Goal: Task Accomplishment & Management: Complete application form

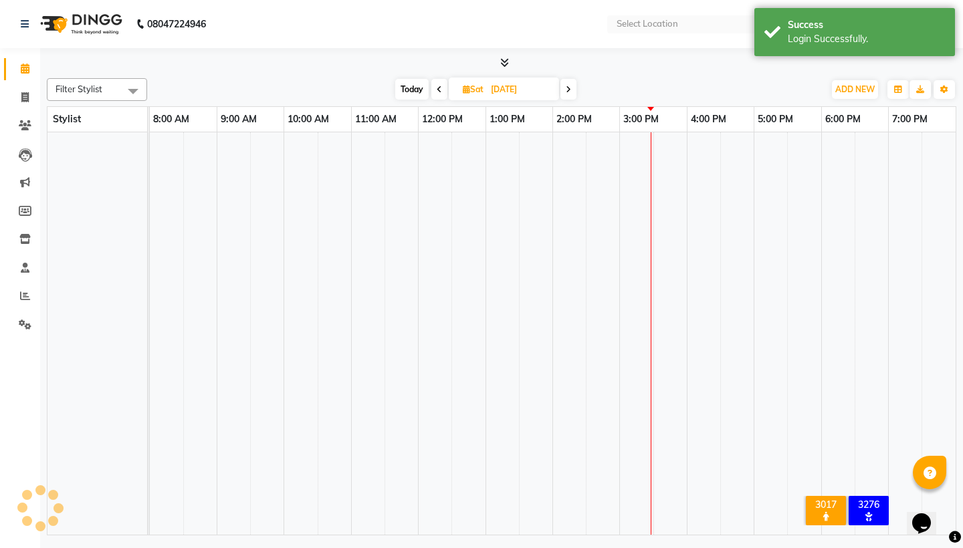
select select "en"
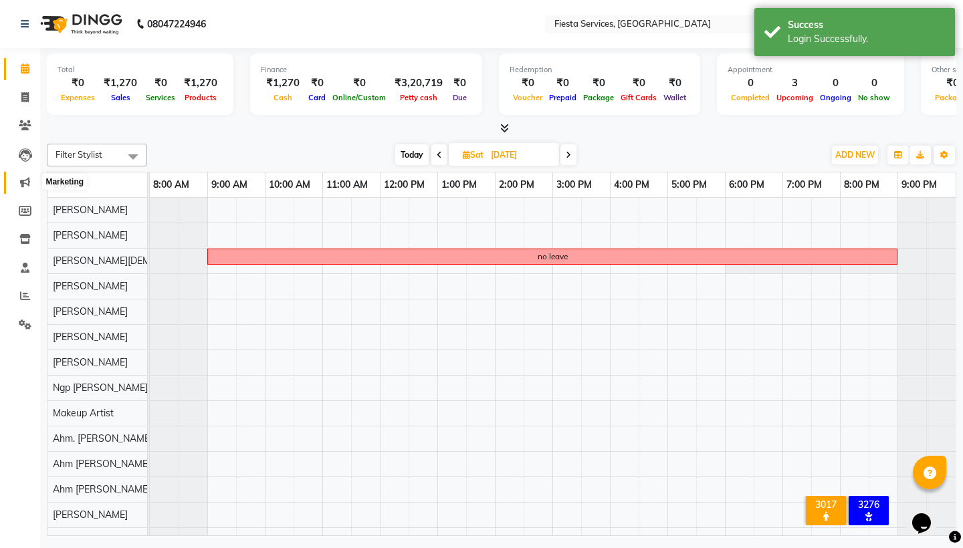
click at [27, 179] on icon at bounding box center [25, 182] width 10 height 10
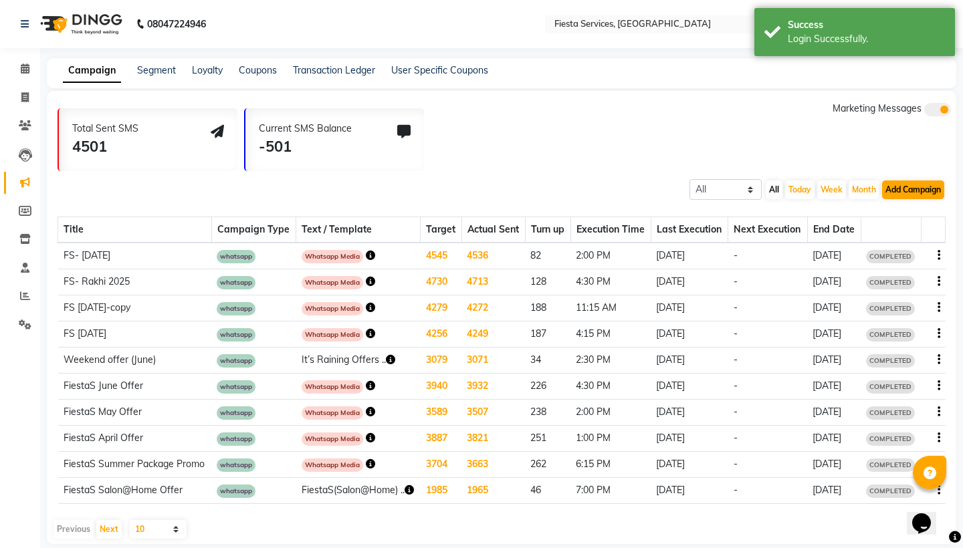
click at [917, 190] on button "Add Campaign" at bounding box center [913, 189] width 62 height 19
click at [919, 245] on div "WhatsApp (Direct)" at bounding box center [936, 251] width 113 height 20
select select "2"
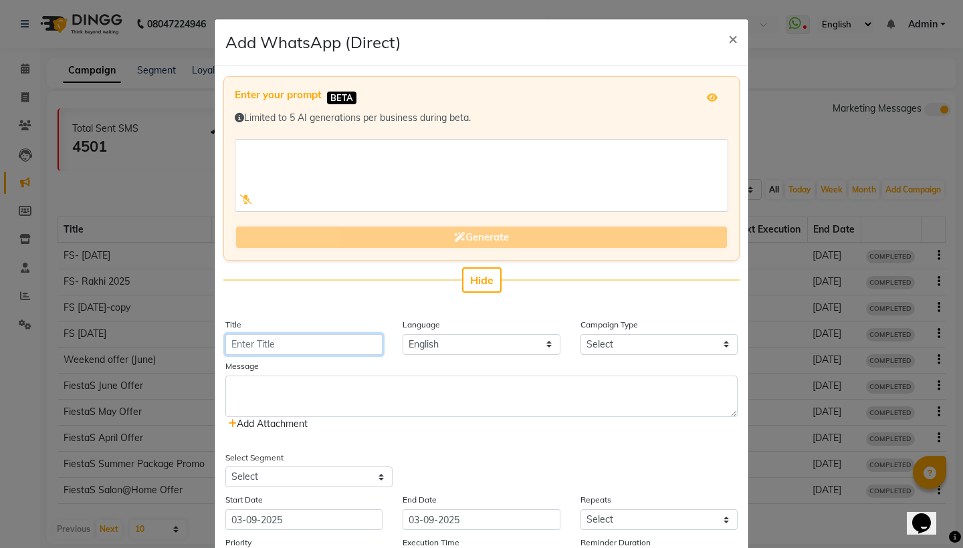
click at [310, 343] on input "Title" at bounding box center [303, 344] width 157 height 21
type input "Navratri 2025"
click at [625, 340] on select "Select Birthday Anniversary Promotional Service reminder" at bounding box center [658, 344] width 157 height 21
select select "3"
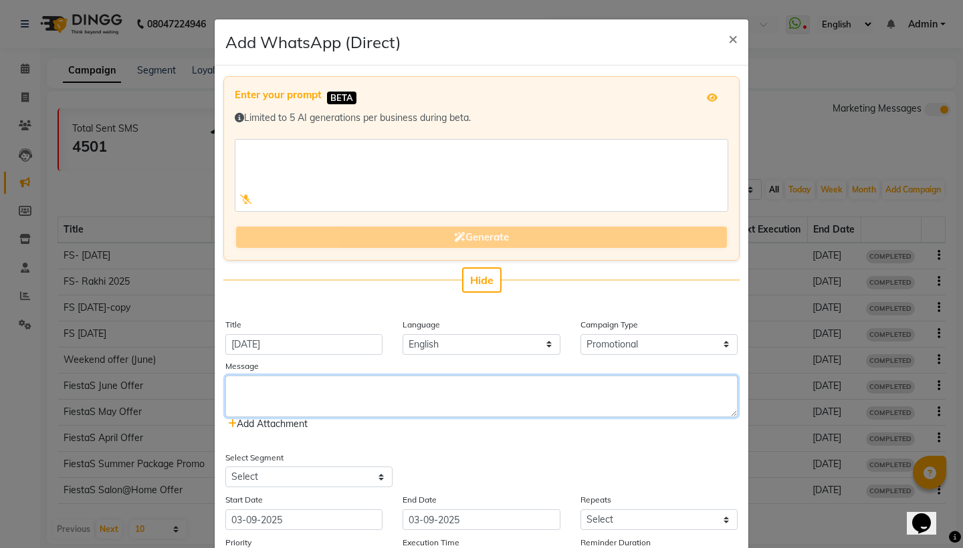
click at [537, 401] on textarea at bounding box center [481, 396] width 512 height 41
type textarea "Why go out when you can get"
paste textarea "✨ This Navratri, shine brighter with FiestaS (Salon@Home)! 💃 Get glowing facial…"
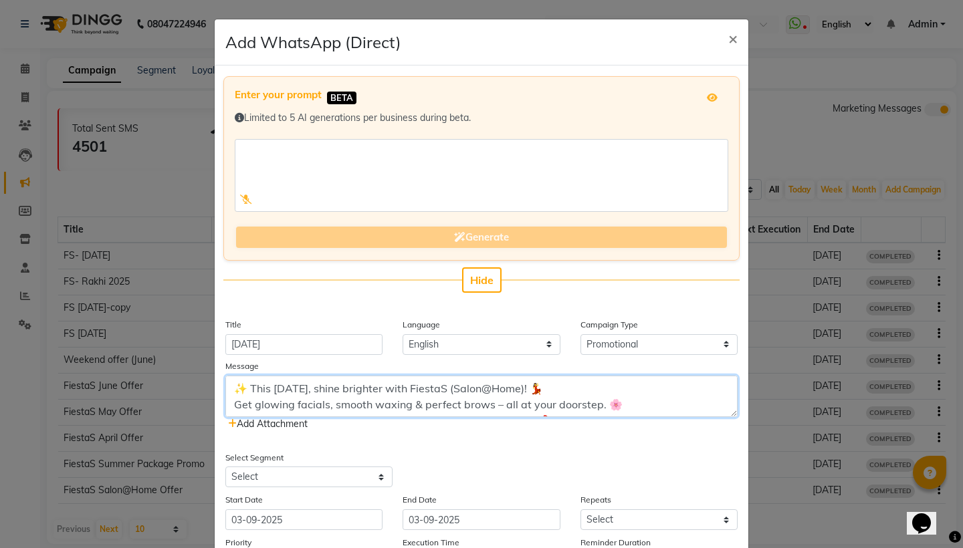
scroll to position [11, 0]
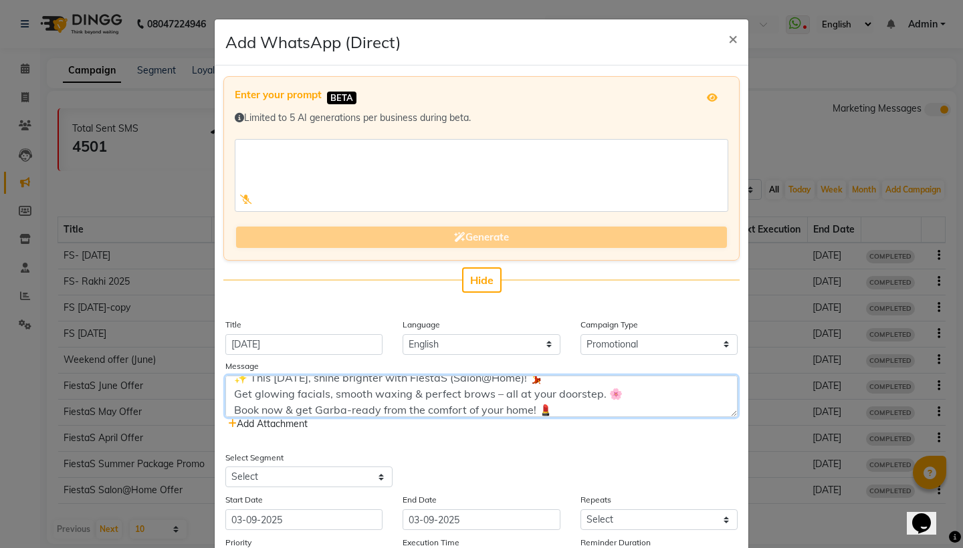
click at [575, 394] on textarea "✨ This Navratri, shine brighter with FiestaS (Salon@Home)! 💃 Get glowing facial…" at bounding box center [481, 396] width 512 height 41
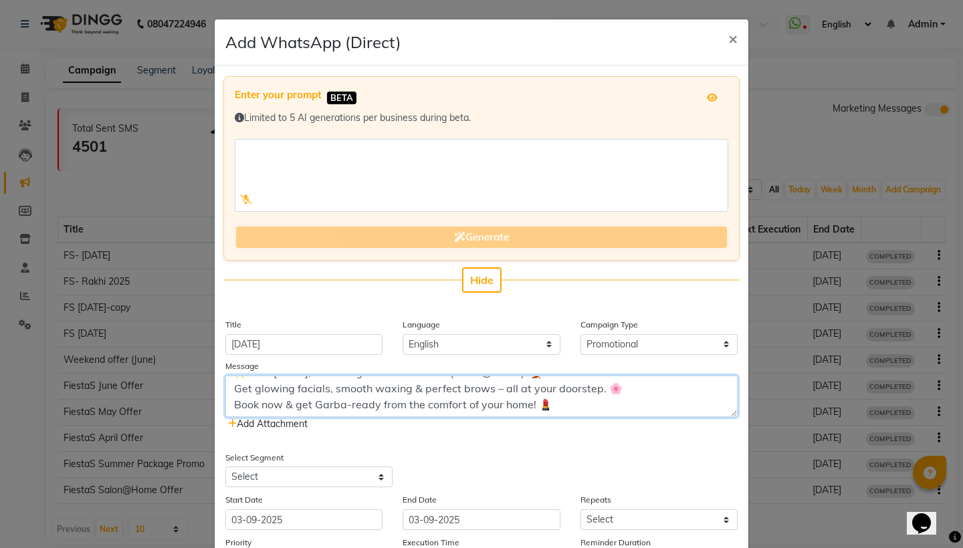
click at [571, 408] on textarea "✨ This Navratri, shine brighter with FiestaS (Salon@Home)! 💃 Get glowing facial…" at bounding box center [481, 396] width 512 height 41
type textarea "✨ This Navratri, shine brighter with FiestaS (Salon@Home)! 💃 Get glowing facial…"
click at [598, 454] on div "Select Segment Select All Customers All Male Customer All Female Customer All M…" at bounding box center [481, 469] width 532 height 37
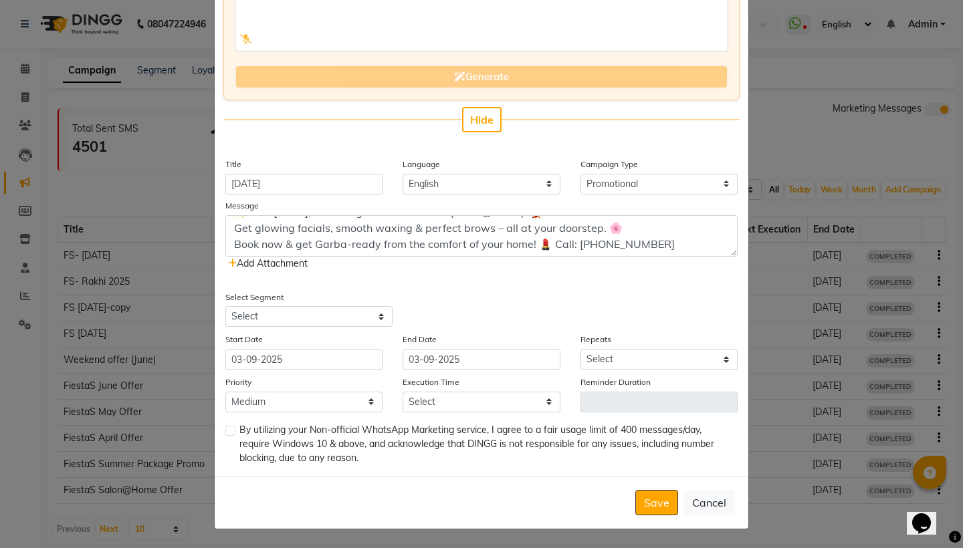
scroll to position [160, 0]
click at [291, 264] on span "Add Attachment" at bounding box center [268, 264] width 80 height 12
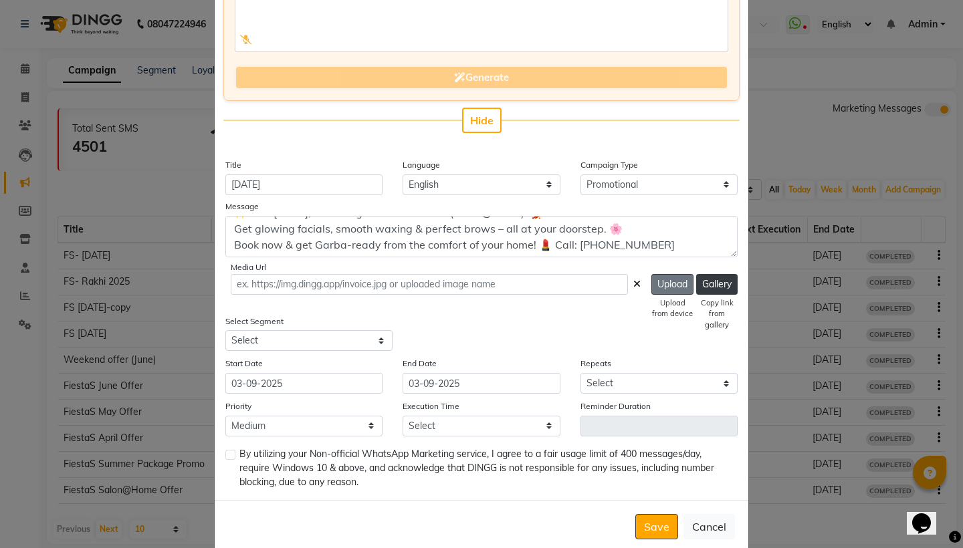
click at [666, 283] on button "Upload" at bounding box center [672, 284] width 42 height 21
click at [723, 289] on button "Gallery" at bounding box center [716, 284] width 41 height 21
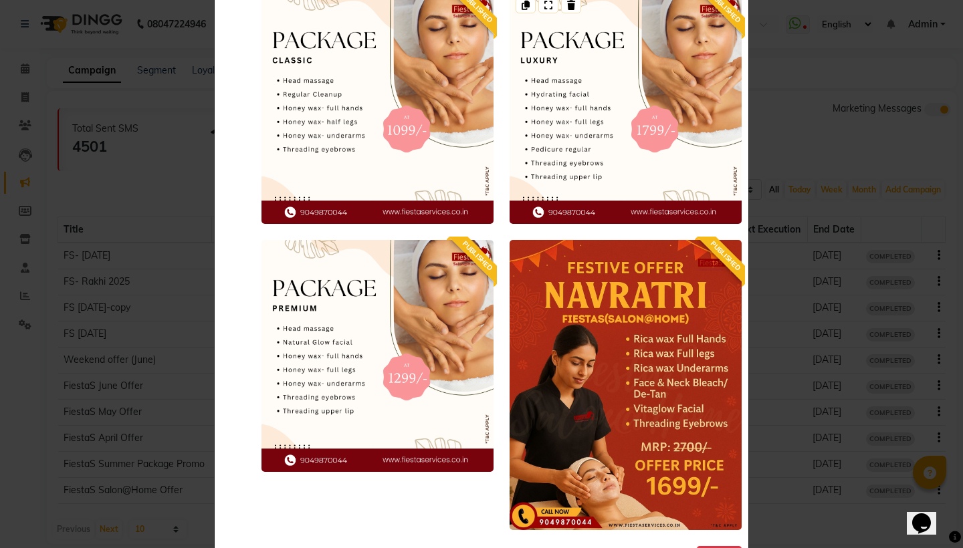
scroll to position [161, 0]
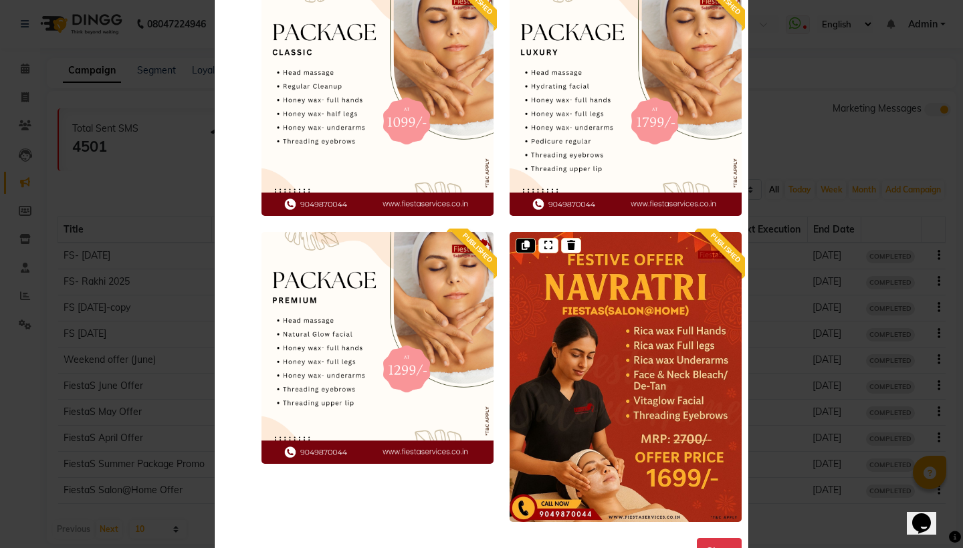
click at [526, 244] on icon at bounding box center [525, 245] width 8 height 9
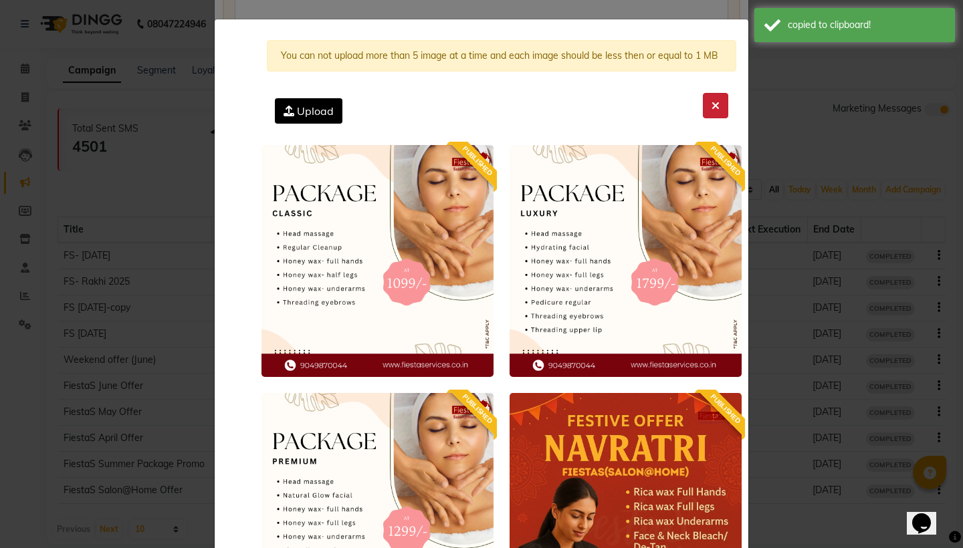
scroll to position [0, 0]
click at [714, 105] on icon at bounding box center [715, 105] width 8 height 11
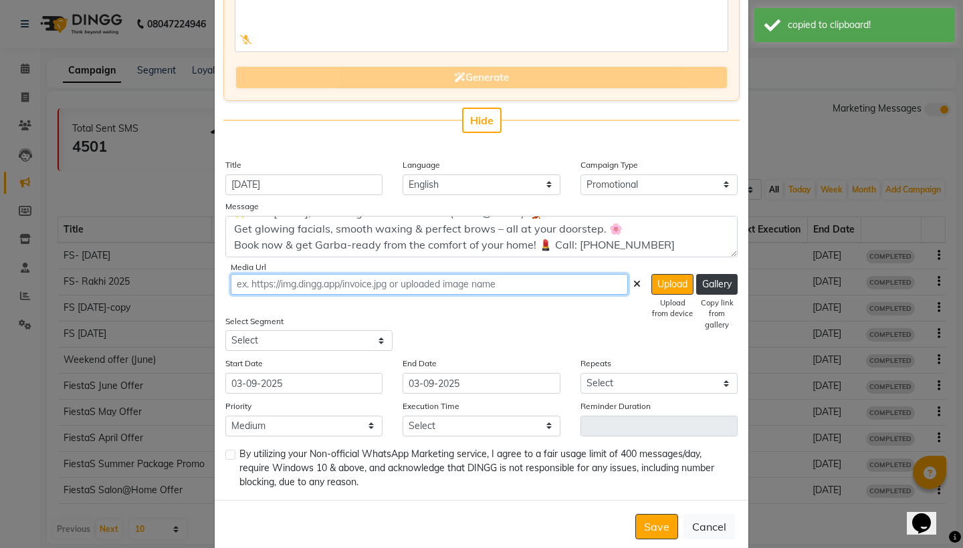
paste input "https://ww4.in/a?c=C7Bxf2"
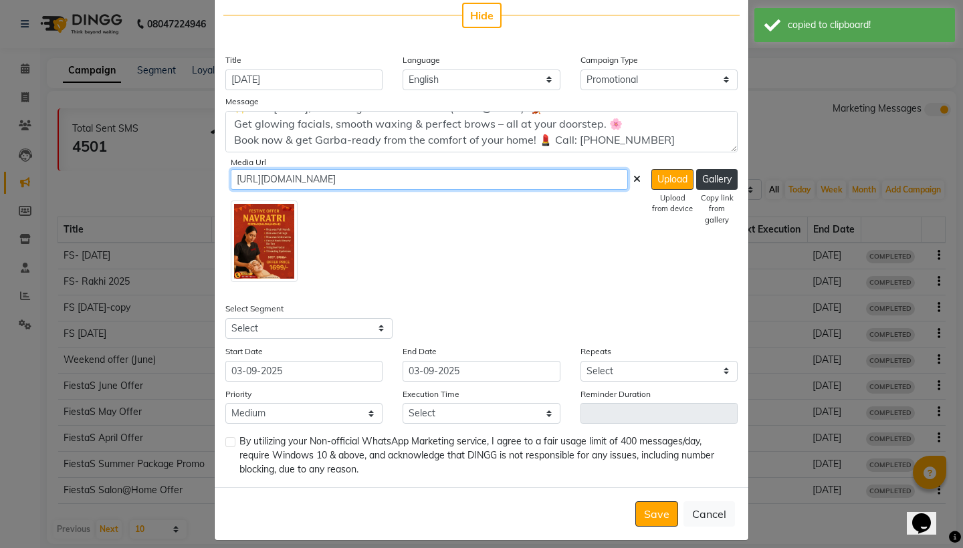
scroll to position [266, 0]
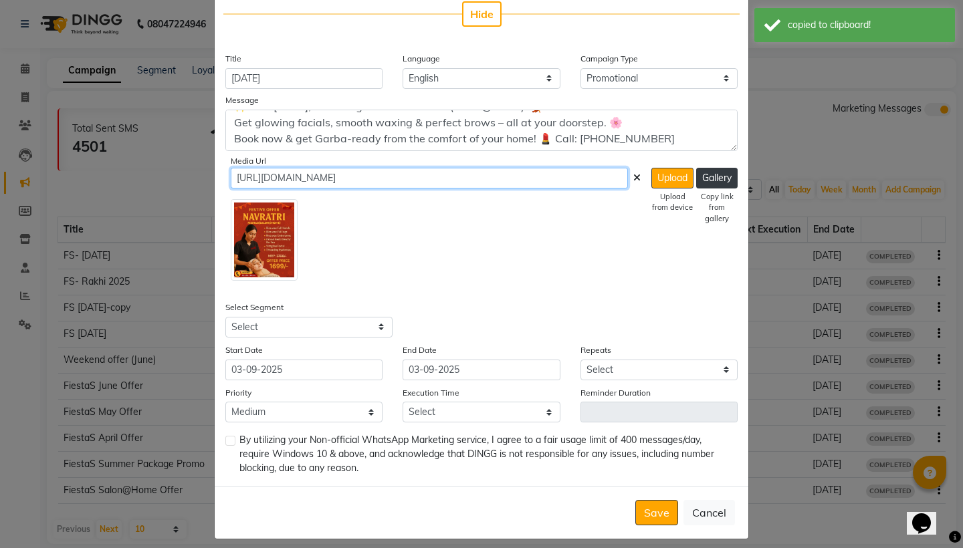
type input "https://ww4.in/a?c=C7Bxf2"
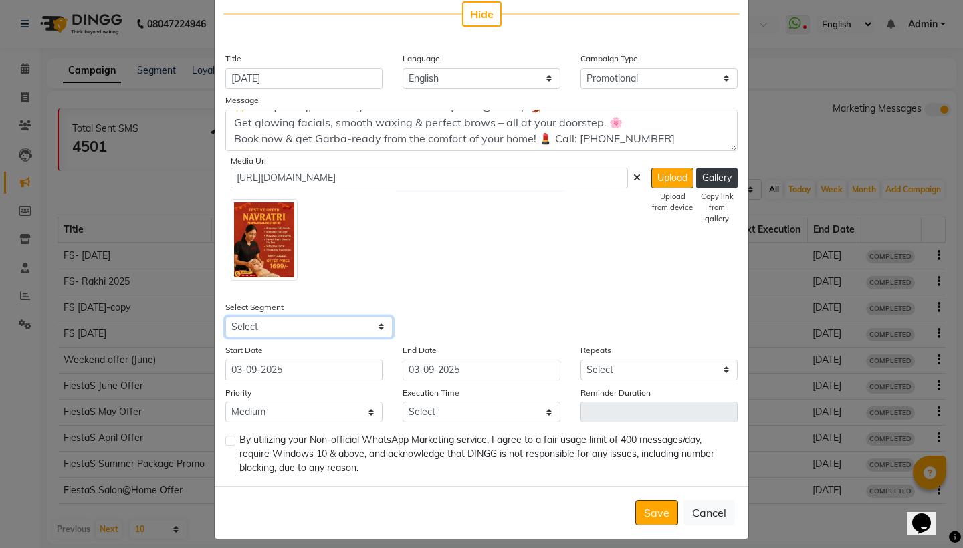
select select "18124"
click at [310, 368] on input "03-09-2025" at bounding box center [303, 370] width 157 height 21
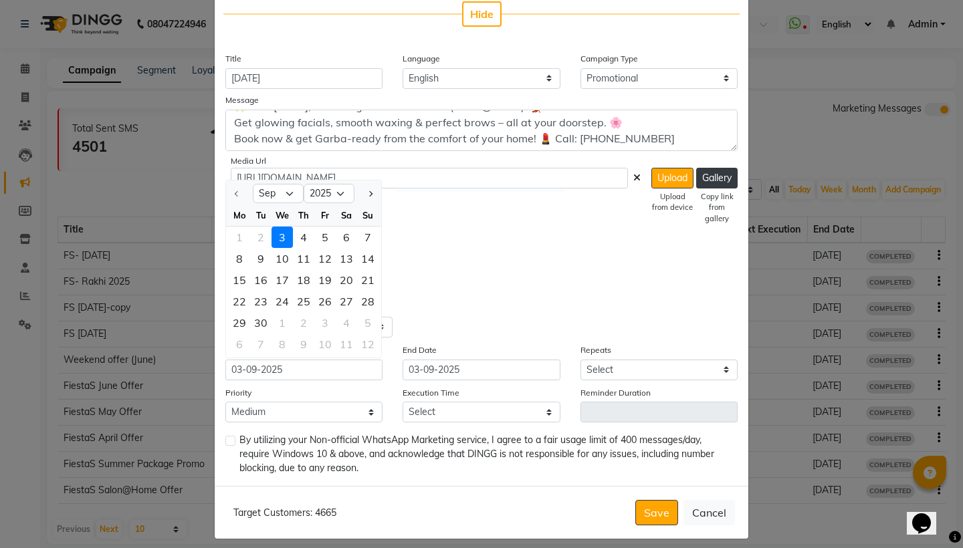
click at [281, 237] on div "3" at bounding box center [281, 237] width 21 height 21
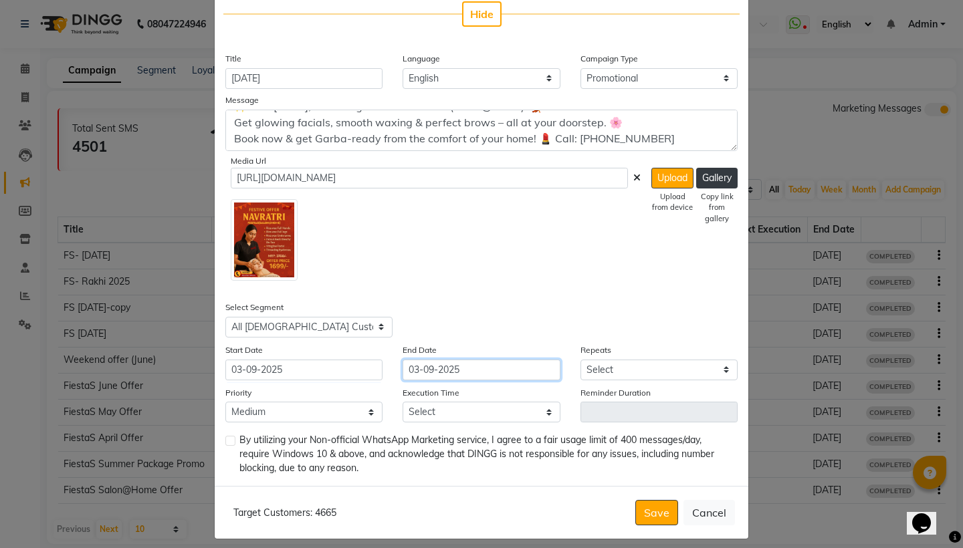
click at [421, 365] on input "03-09-2025" at bounding box center [480, 370] width 157 height 21
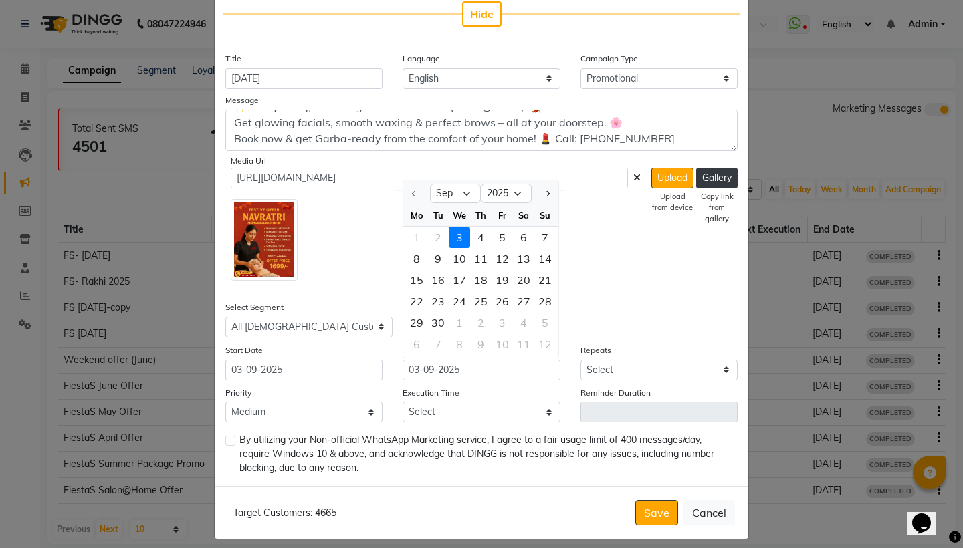
click at [461, 233] on div "3" at bounding box center [459, 237] width 21 height 21
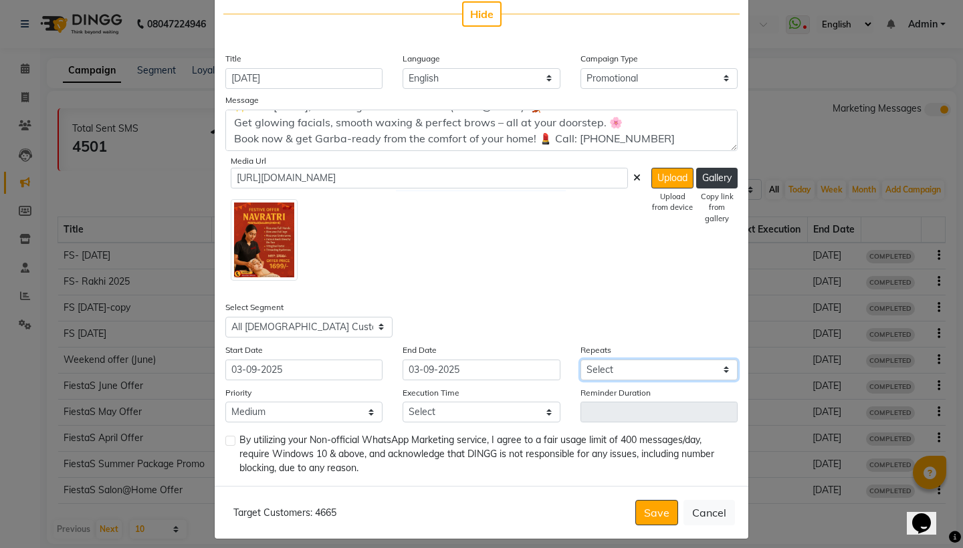
select select "1"
select select "945"
click at [233, 439] on label at bounding box center [230, 441] width 10 height 10
click at [233, 439] on input "checkbox" at bounding box center [229, 441] width 9 height 9
checkbox input "true"
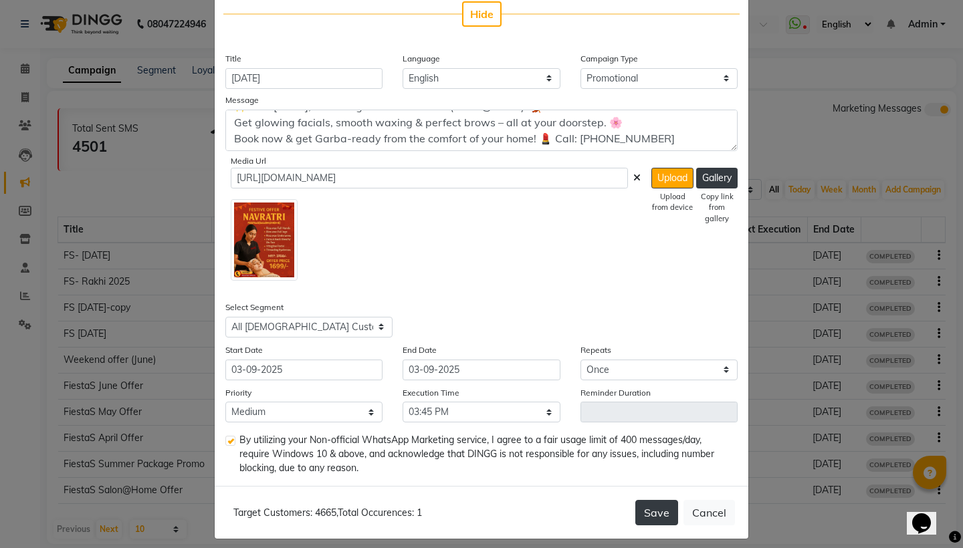
click at [654, 519] on button "Save" at bounding box center [656, 512] width 43 height 25
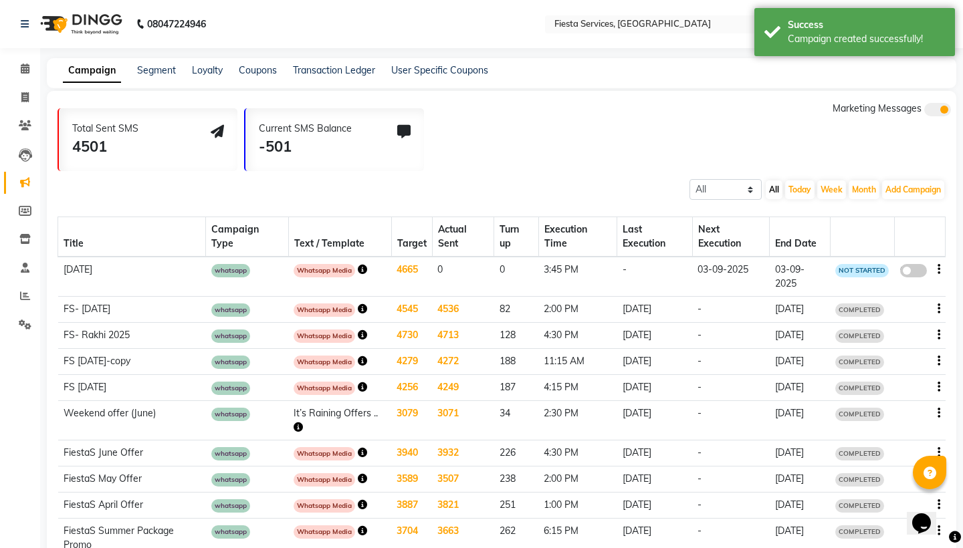
click at [927, 266] on div "false" at bounding box center [919, 272] width 40 height 18
click at [922, 267] on span at bounding box center [913, 270] width 27 height 13
click at [918, 273] on input "false" at bounding box center [918, 273] width 0 height 0
select select "3"
select select "18124"
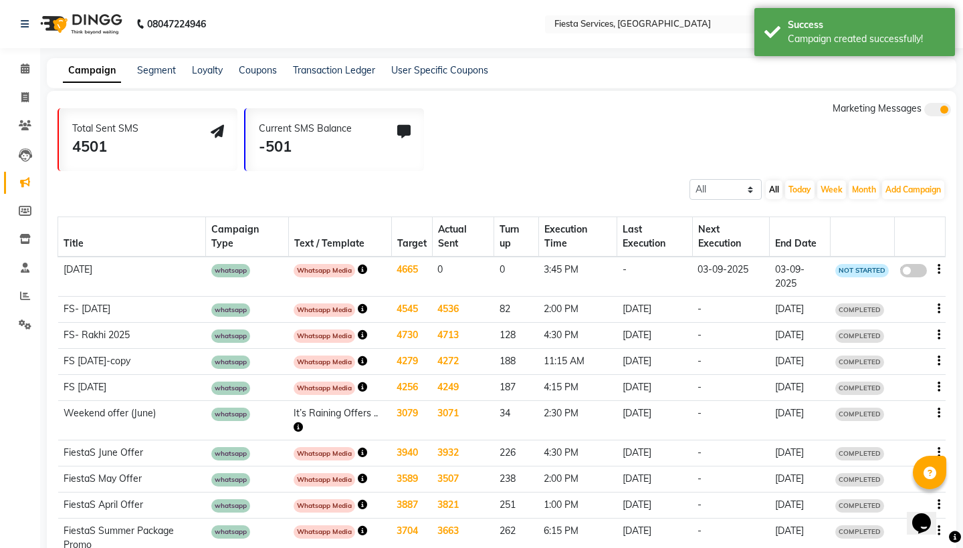
select select "1"
select select "2"
select select "945"
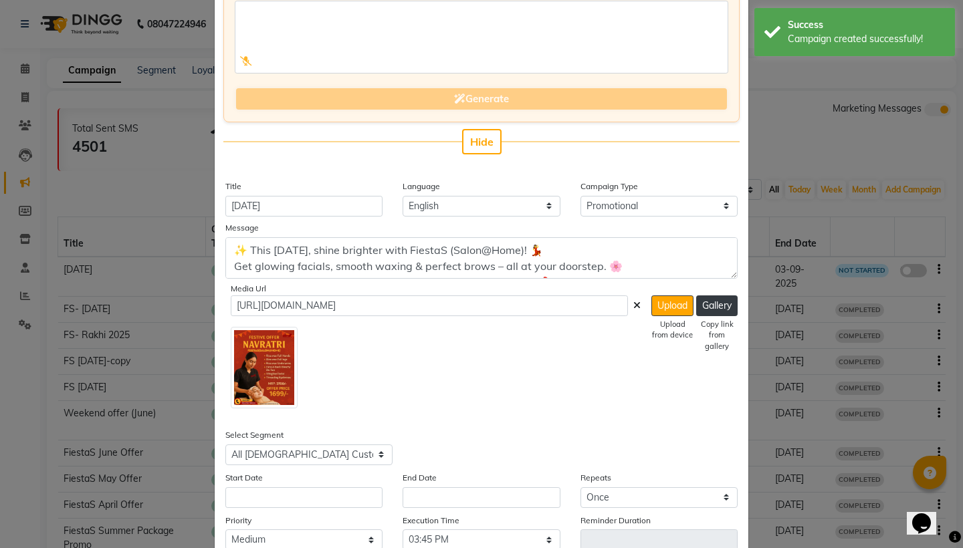
scroll to position [152, 0]
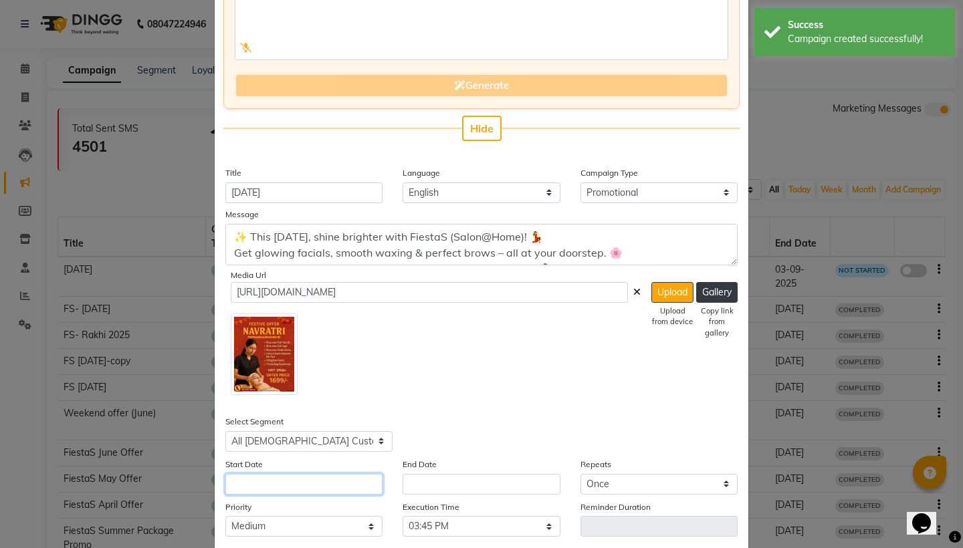
click at [278, 484] on input "text" at bounding box center [303, 484] width 157 height 21
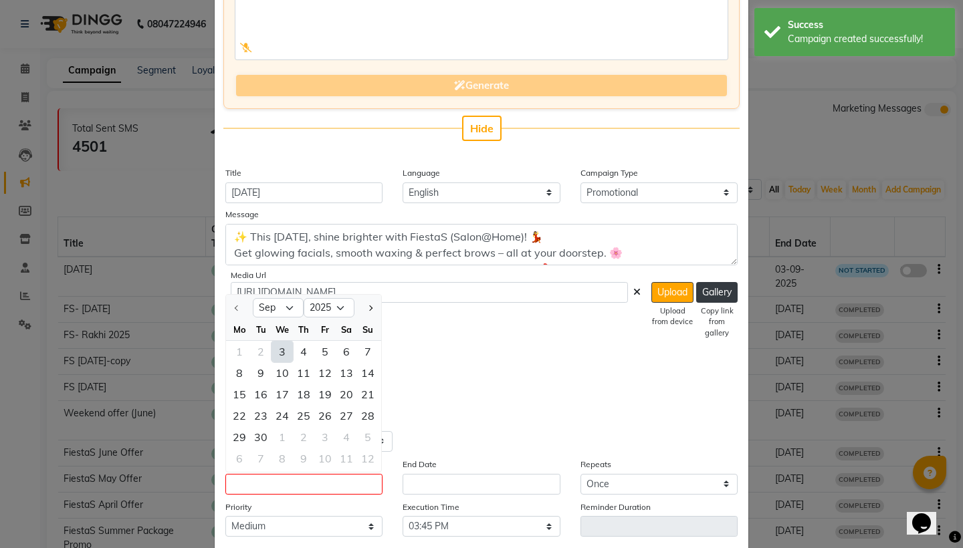
click at [283, 350] on div "3" at bounding box center [281, 351] width 21 height 21
type input "03-09-2025"
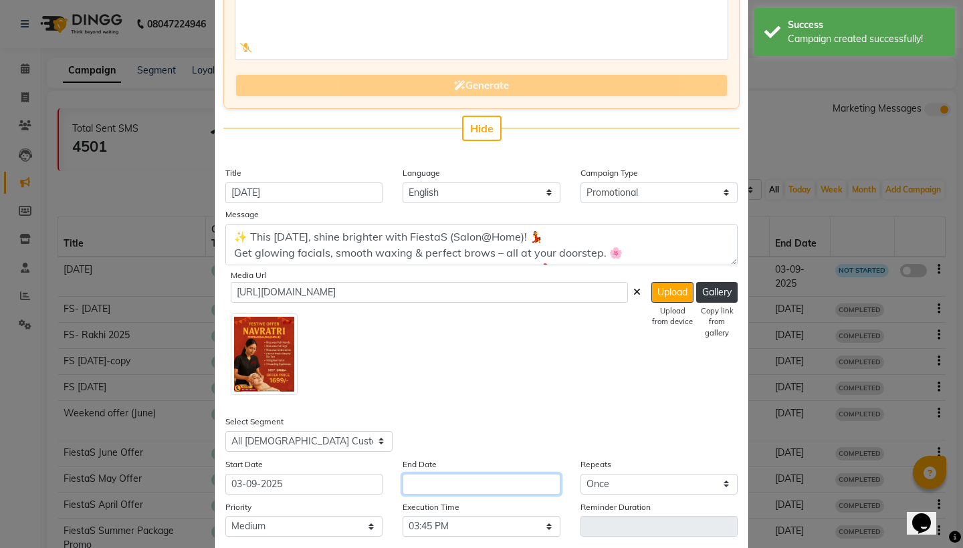
click at [465, 487] on input "text" at bounding box center [480, 484] width 157 height 21
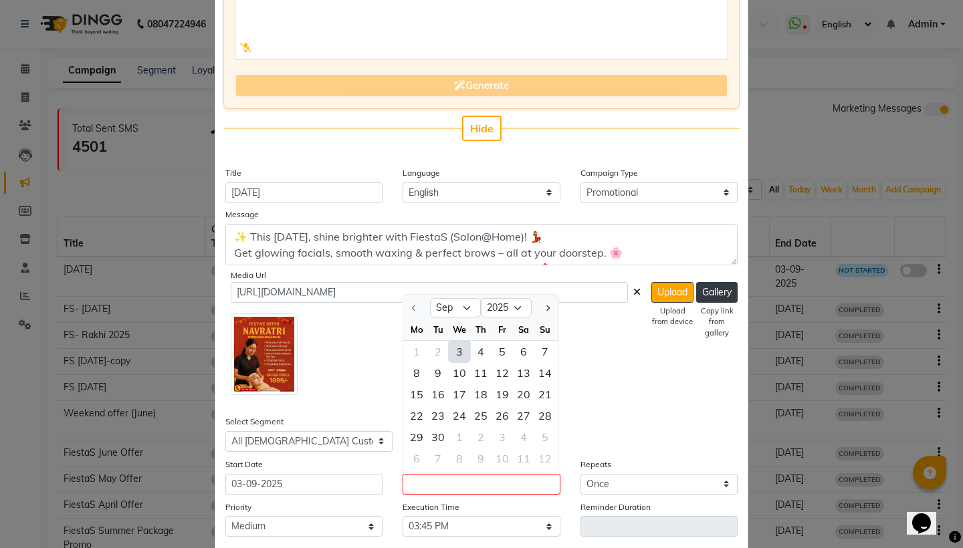
click at [459, 355] on div "3" at bounding box center [459, 351] width 21 height 21
type input "03-09-2025"
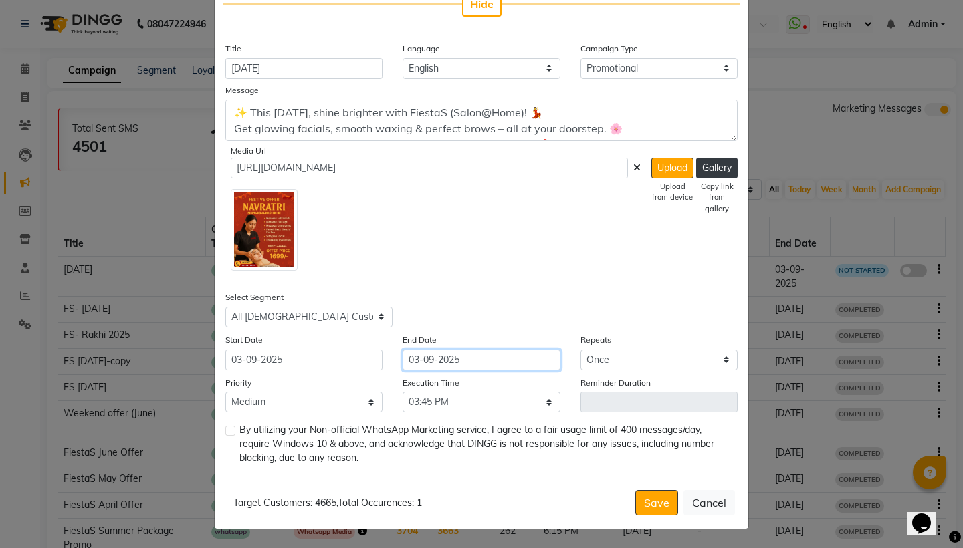
scroll to position [275, 0]
click at [231, 433] on label at bounding box center [230, 431] width 10 height 10
click at [231, 433] on input "checkbox" at bounding box center [229, 432] width 9 height 9
checkbox input "true"
click at [659, 507] on button "Save" at bounding box center [656, 503] width 43 height 25
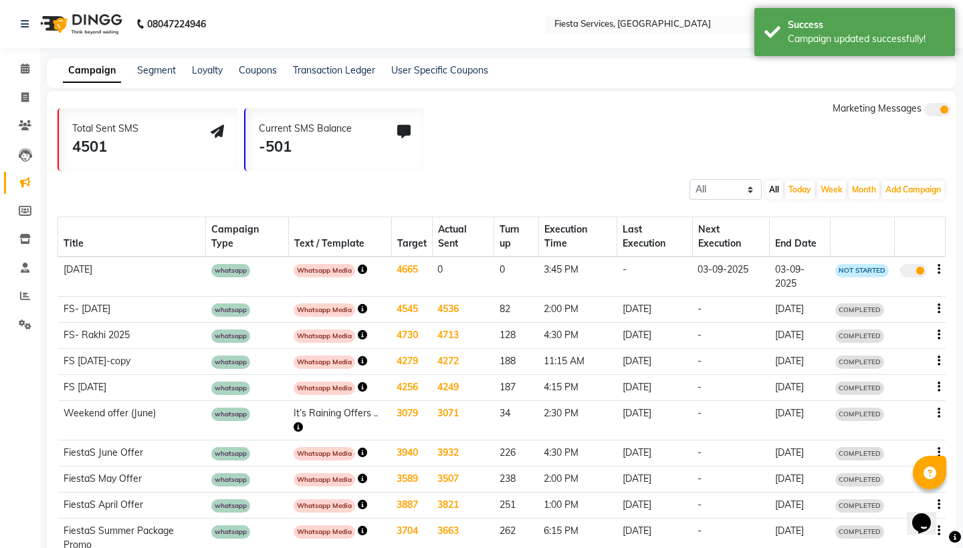
click at [362, 270] on icon "button" at bounding box center [362, 269] width 9 height 9
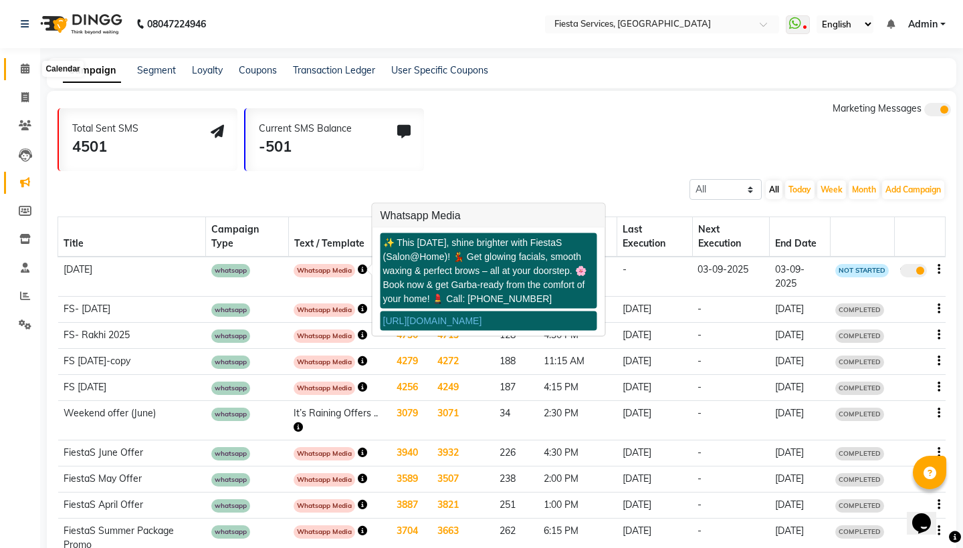
click at [19, 73] on span at bounding box center [24, 69] width 23 height 15
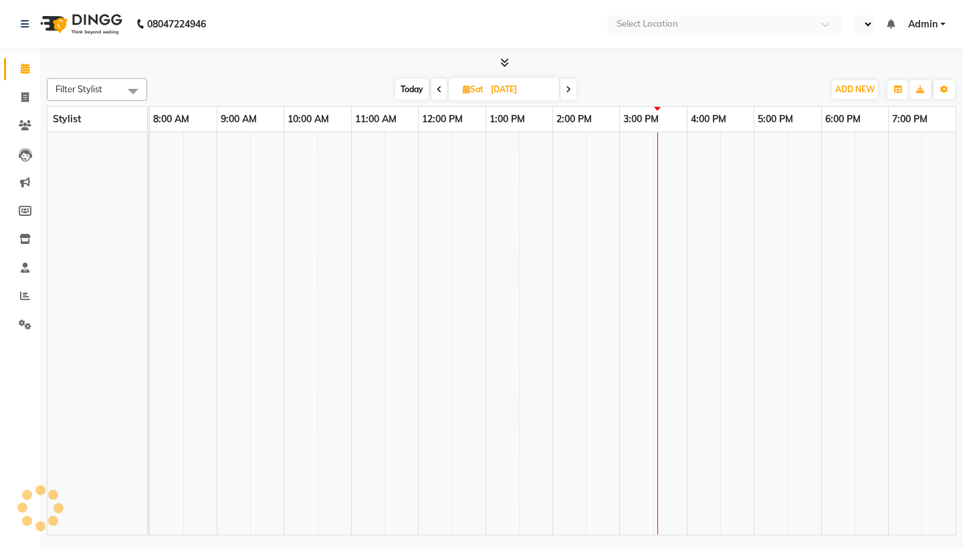
select select "en"
select select "2078"
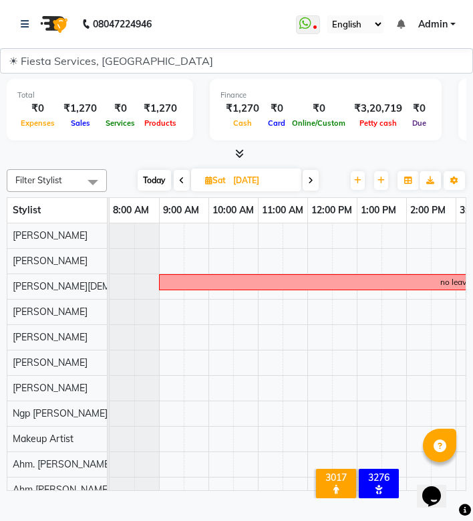
click at [213, 185] on span "Sat" at bounding box center [215, 180] width 27 height 10
select select "9"
select select "2025"
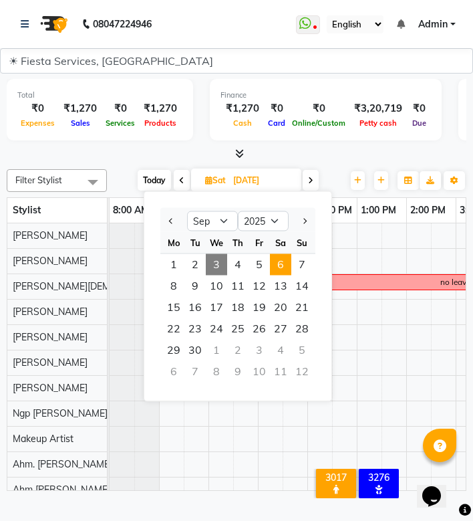
click at [218, 275] on span "3" at bounding box center [216, 264] width 21 height 21
type input "03-09-2025"
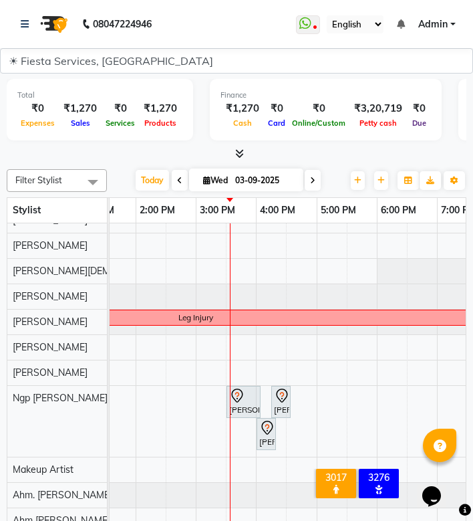
scroll to position [15, 0]
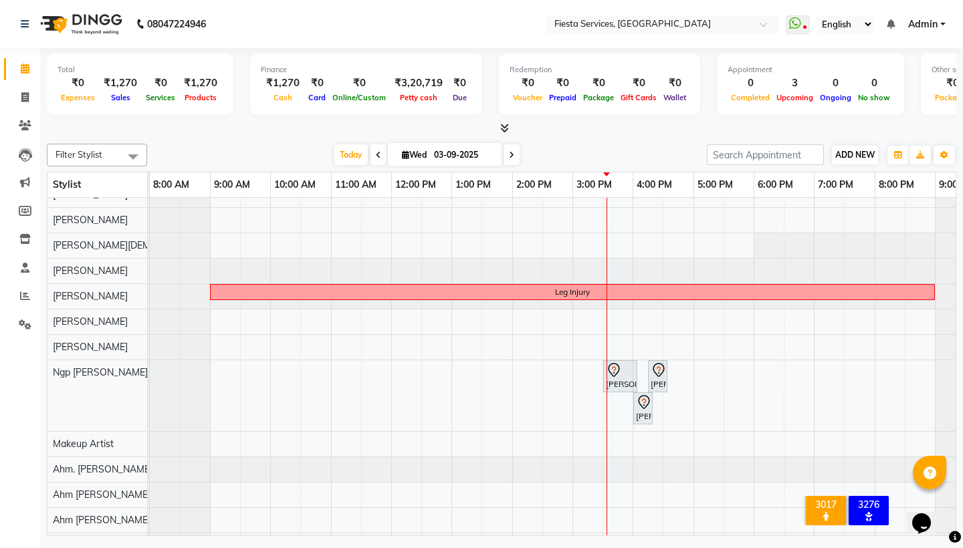
click at [860, 156] on span "ADD NEW" at bounding box center [854, 155] width 39 height 10
click at [916, 184] on button "Add Appointment" at bounding box center [931, 179] width 106 height 17
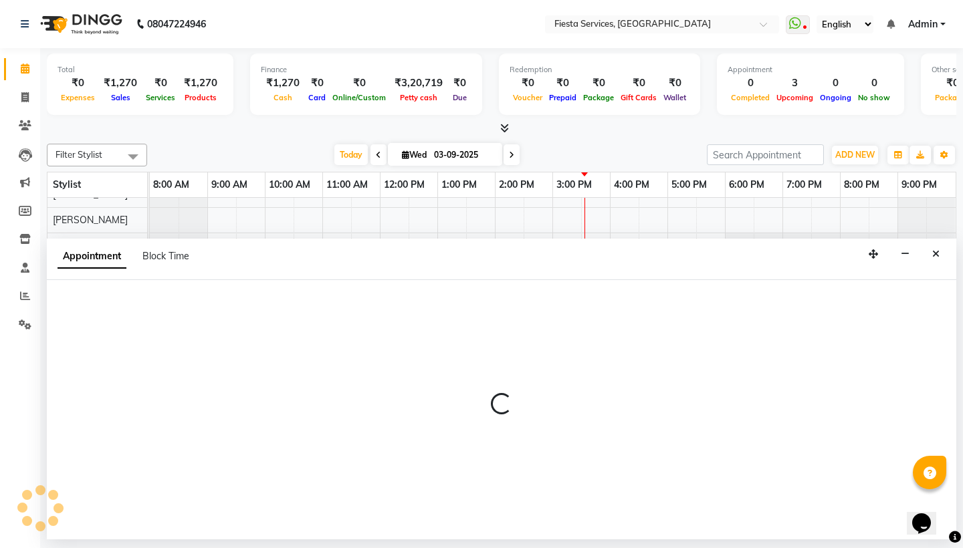
select select "tentative"
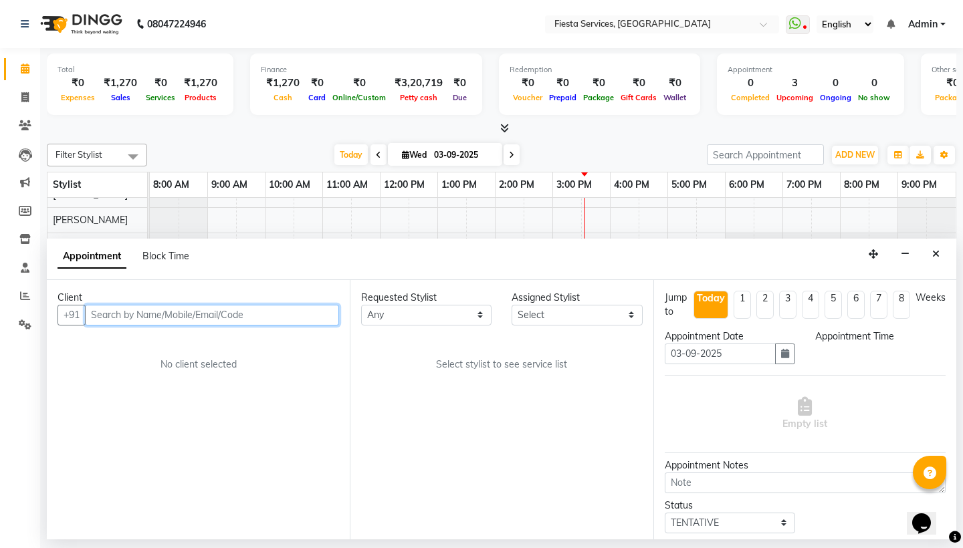
select select "540"
click at [136, 316] on input "text" at bounding box center [212, 315] width 254 height 21
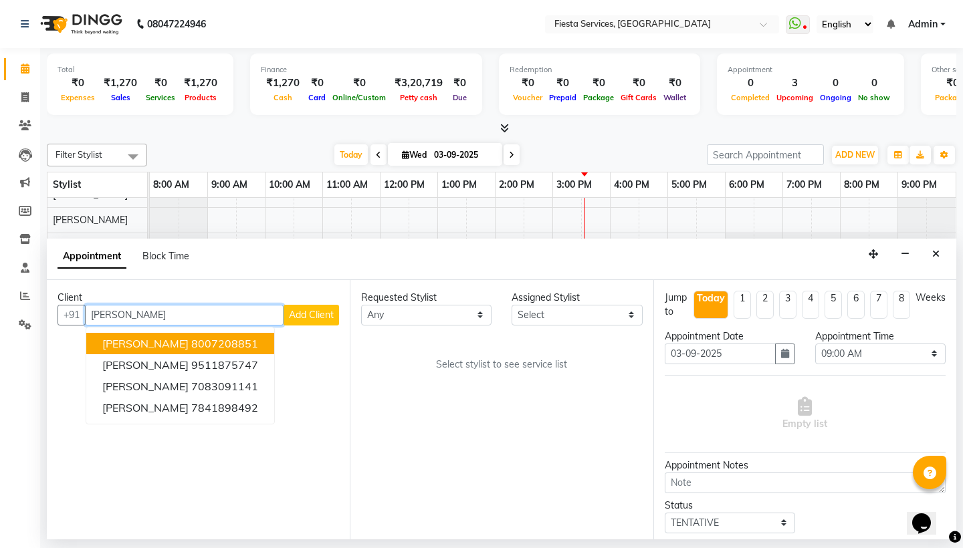
type input "[PERSON_NAME]"
click at [306, 316] on span "Add Client" at bounding box center [311, 315] width 45 height 12
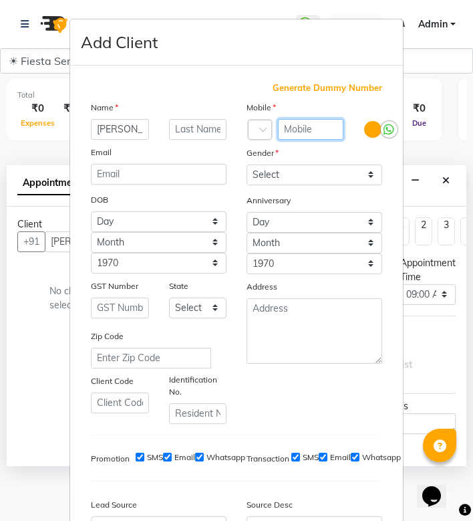
click at [321, 124] on input "text" at bounding box center [311, 129] width 66 height 21
paste input "98603 56305"
click at [310, 126] on input "98603 56305" at bounding box center [311, 129] width 66 height 21
type input "9860356305"
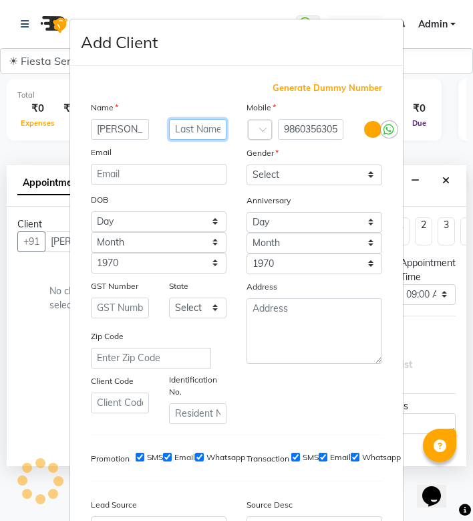
click at [199, 124] on input "text" at bounding box center [198, 129] width 58 height 21
type input "Menghare"
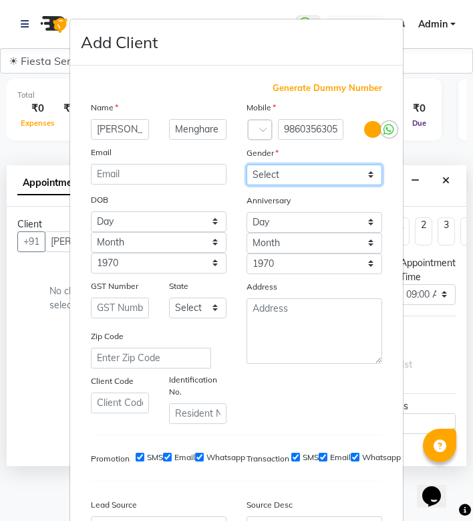
select select "[DEMOGRAPHIC_DATA]"
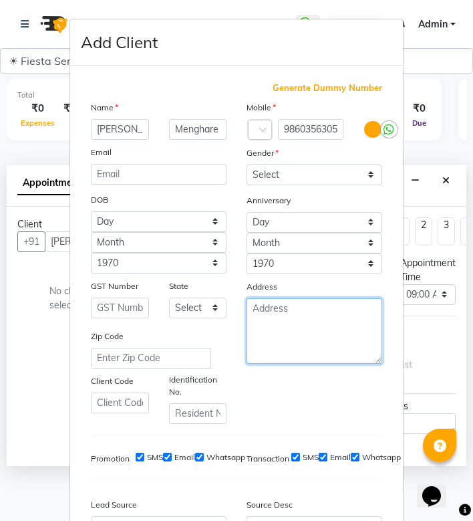
click at [303, 345] on textarea at bounding box center [315, 331] width 136 height 66
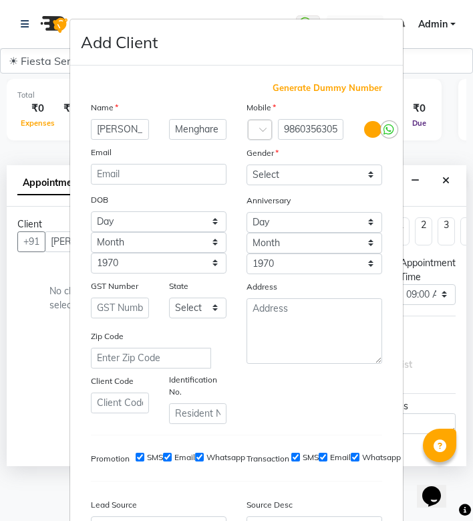
click at [421, 354] on ngb-modal-window "Add Client Generate Dummy Number Name [PERSON_NAME] Email DOB Day 01 02 03 04 0…" at bounding box center [236, 260] width 473 height 521
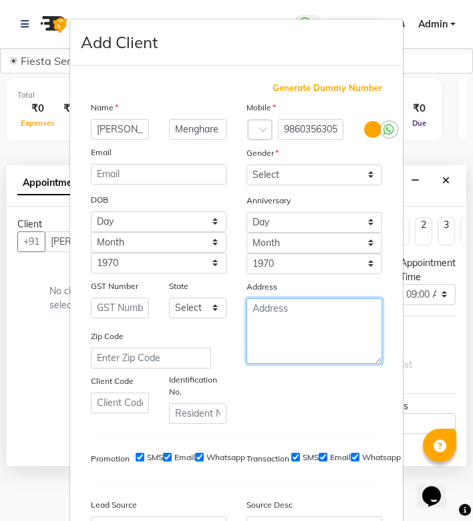
click at [283, 319] on textarea at bounding box center [315, 331] width 136 height 66
paste textarea "43, [PERSON_NAME] plot near tumane office, [GEOGRAPHIC_DATA]"
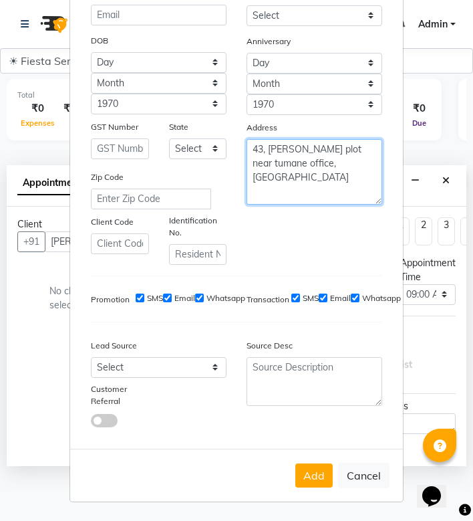
scroll to position [158, 0]
type textarea "43, [PERSON_NAME] plot near tumane office, [GEOGRAPHIC_DATA]"
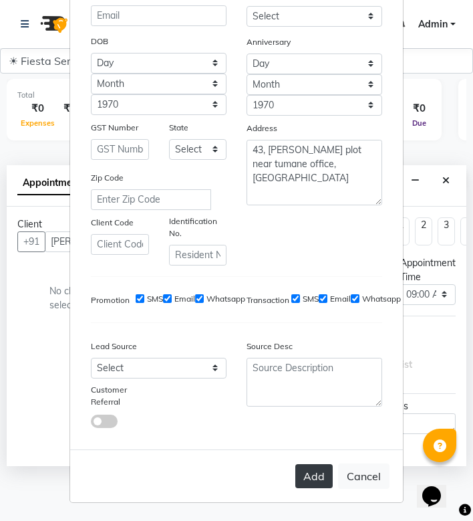
click at [324, 475] on button "Add" at bounding box center [313, 476] width 37 height 24
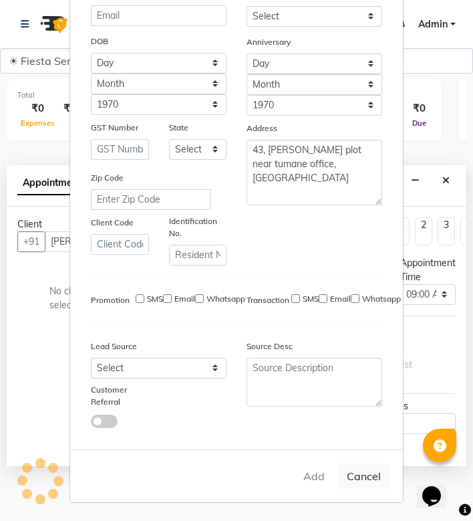
type input "9860356305"
select select
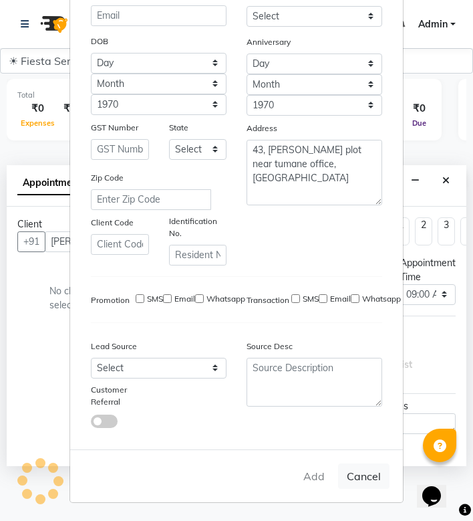
select select
checkbox input "false"
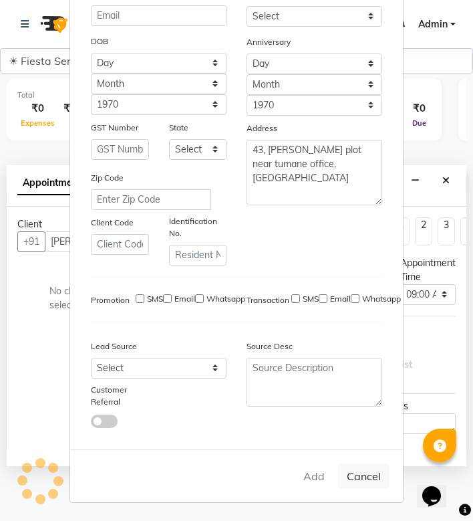
checkbox input "false"
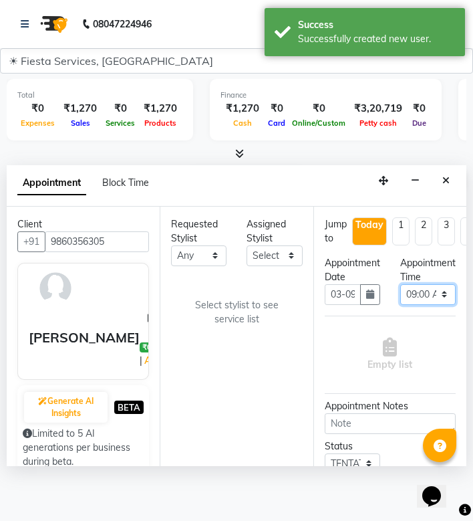
select select "990"
click at [261, 266] on select "Select Ahm. [PERSON_NAME] Ahm [PERSON_NAME] Ahm [PERSON_NAME] Ahm [PERSON_NAME]…" at bounding box center [274, 255] width 55 height 21
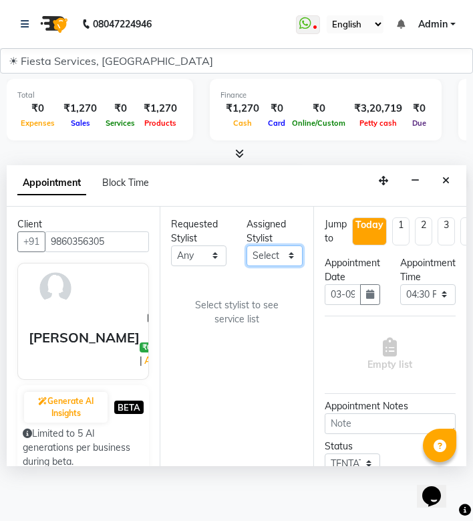
select select "30479"
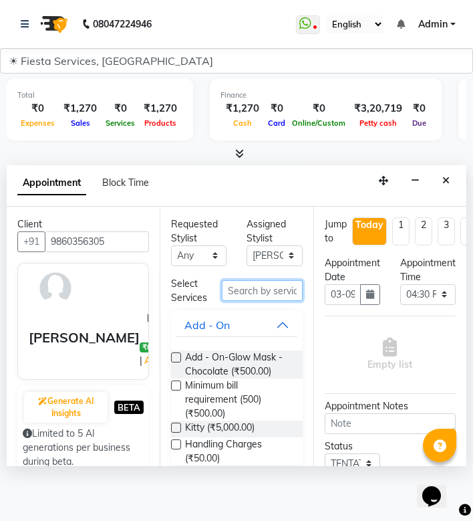
click at [247, 301] on input "text" at bounding box center [262, 290] width 81 height 21
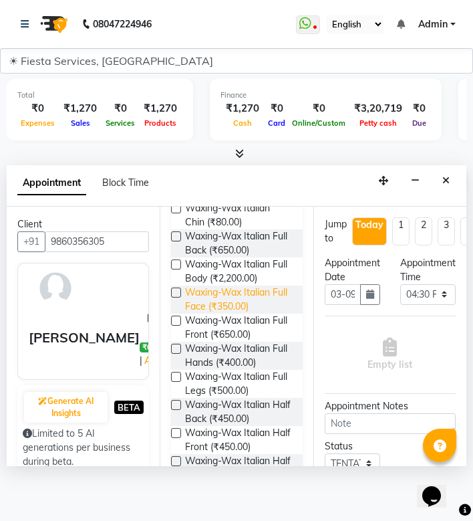
scroll to position [234, 0]
type input "Wax itali"
click at [175, 353] on label at bounding box center [176, 348] width 10 height 10
click at [175, 354] on input "checkbox" at bounding box center [175, 349] width 9 height 9
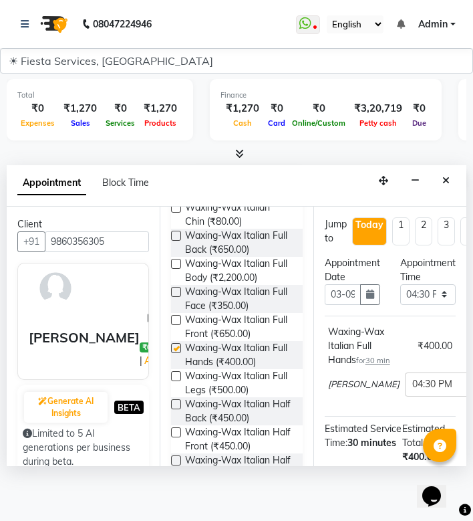
checkbox input "false"
click at [177, 381] on label at bounding box center [176, 376] width 10 height 10
click at [177, 382] on input "checkbox" at bounding box center [175, 377] width 9 height 9
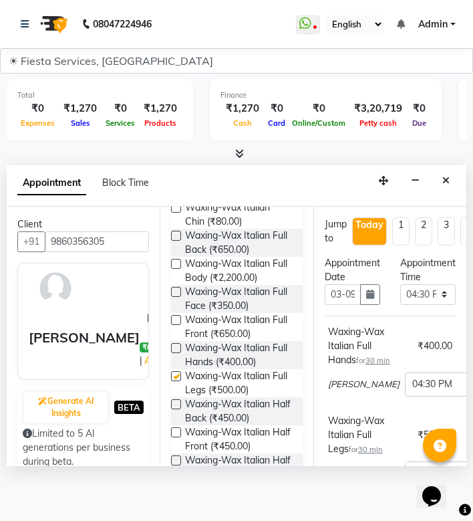
checkbox input "false"
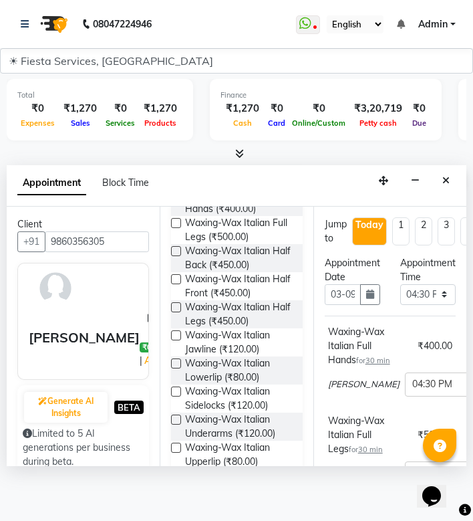
scroll to position [394, 0]
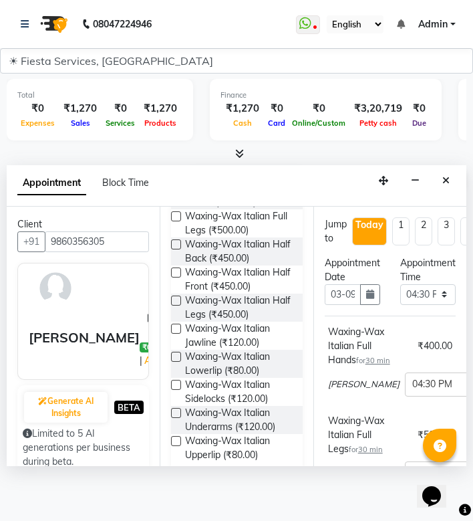
click at [178, 418] on label at bounding box center [176, 413] width 10 height 10
click at [178, 418] on input "checkbox" at bounding box center [175, 414] width 9 height 9
checkbox input "false"
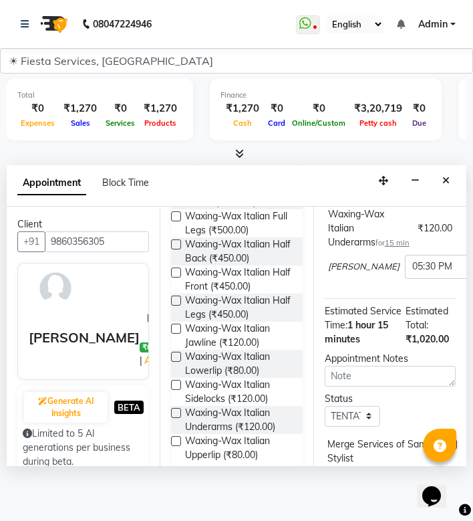
scroll to position [302, 0]
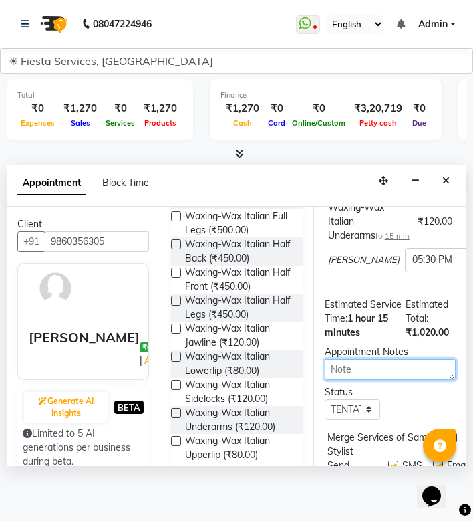
click at [389, 380] on textarea at bounding box center [390, 369] width 131 height 21
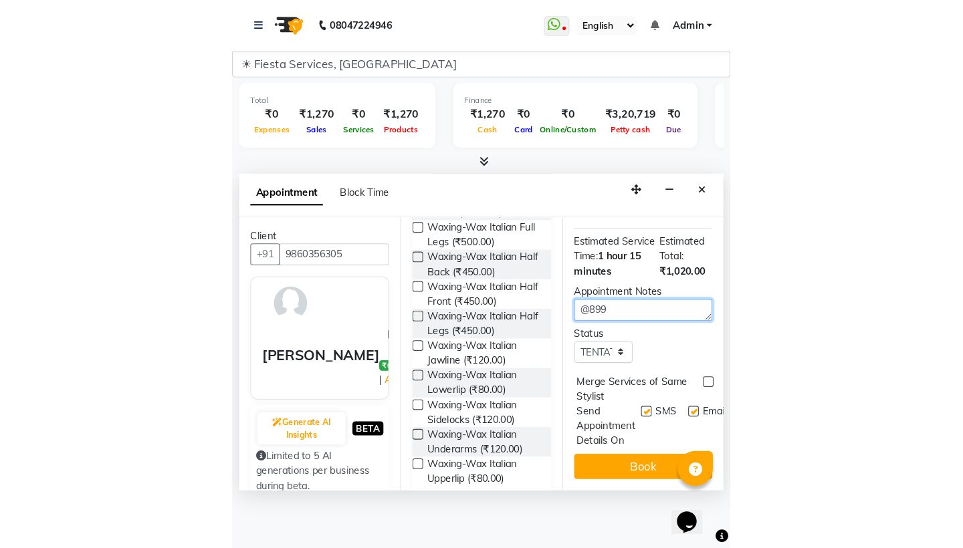
scroll to position [381, 0]
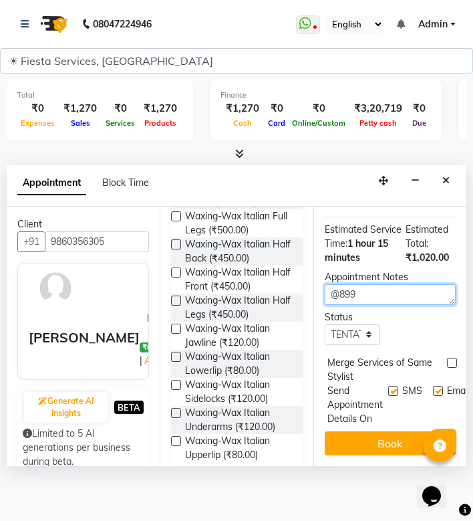
type textarea "@899"
click at [454, 368] on label at bounding box center [452, 363] width 10 height 10
click at [454, 368] on input "checkbox" at bounding box center [451, 364] width 9 height 9
checkbox input "true"
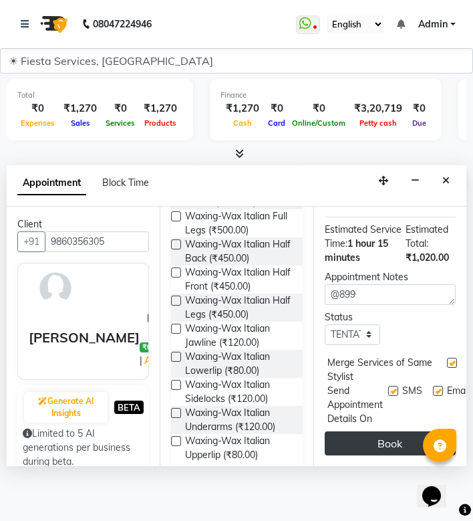
click at [365, 455] on button "Book" at bounding box center [390, 443] width 131 height 24
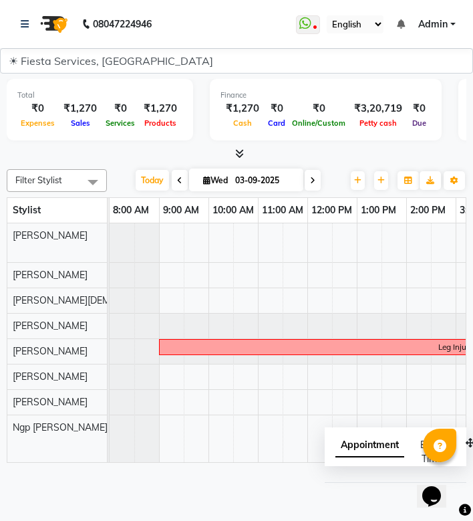
scroll to position [0, 0]
